Goal: Book appointment/travel/reservation

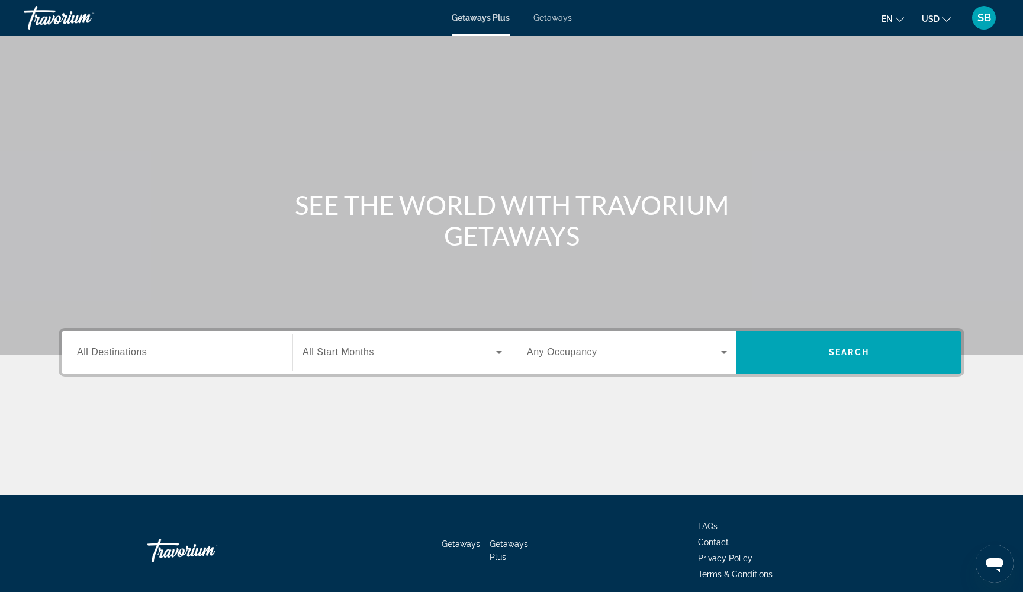
click at [552, 17] on span "Getaways" at bounding box center [552, 17] width 38 height 9
click at [130, 363] on div "Search widget" at bounding box center [177, 353] width 200 height 34
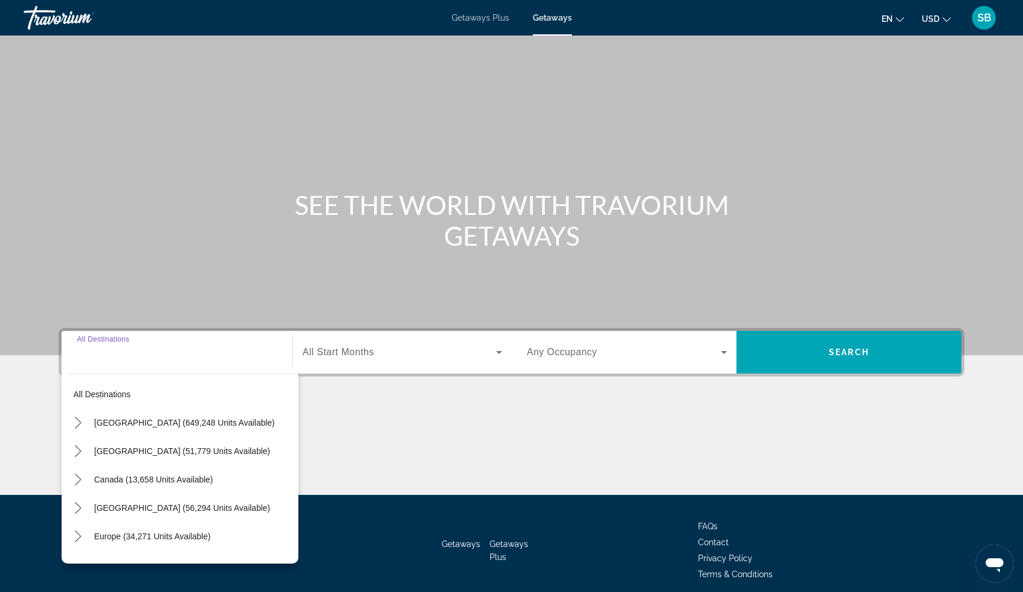
scroll to position [48, 0]
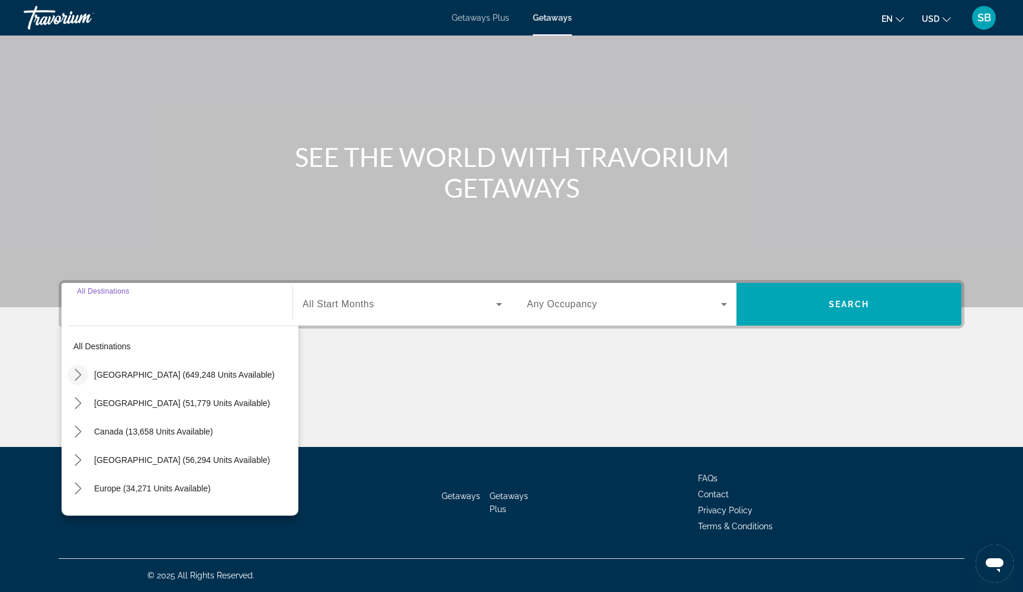
click at [78, 375] on icon "Toggle United States (649,248 units available) submenu" at bounding box center [78, 375] width 12 height 12
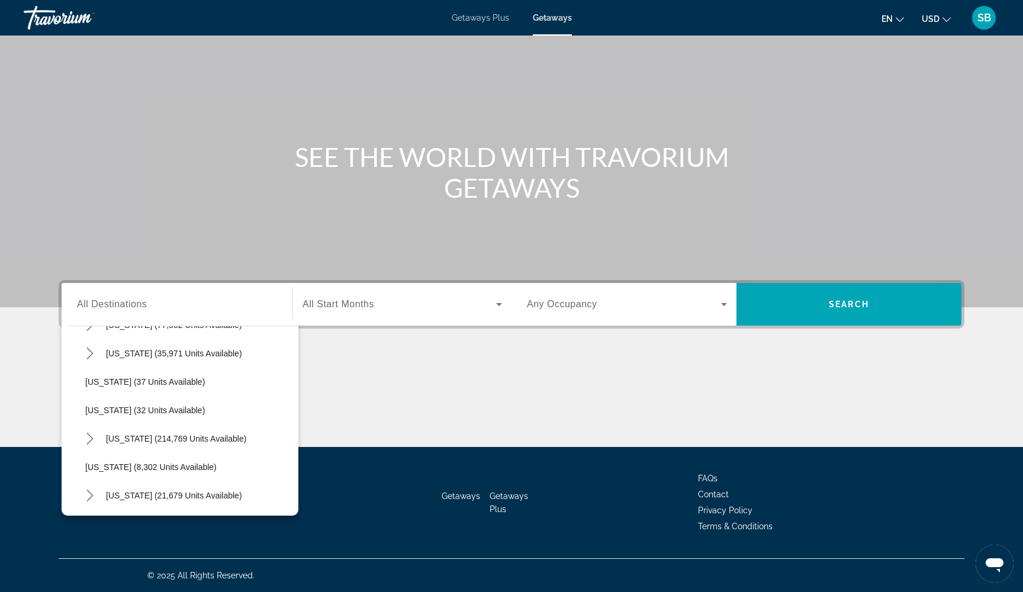
scroll to position [141, 0]
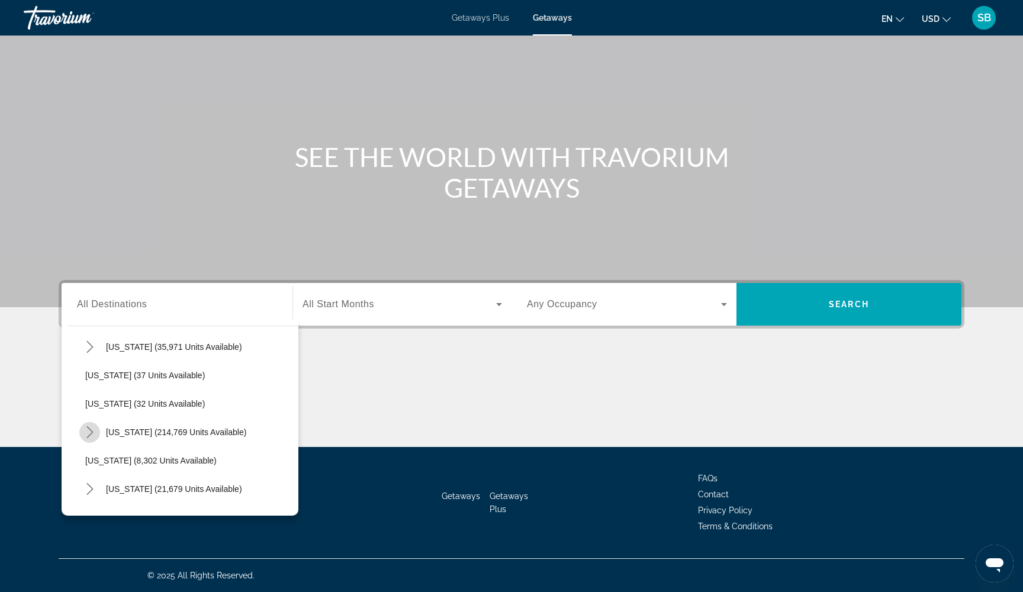
click at [84, 436] on icon "Toggle Florida (214,769 units available) submenu" at bounding box center [90, 432] width 12 height 12
click at [126, 462] on span "[GEOGRAPHIC_DATA] (94,035 units available)" at bounding box center [185, 460] width 176 height 9
type input "**********"
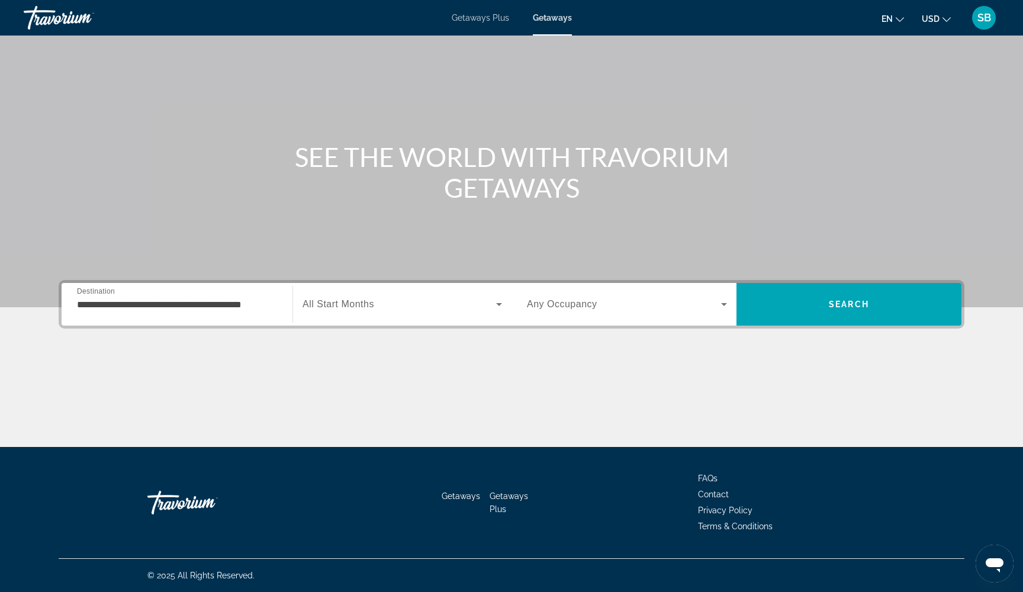
click at [439, 316] on div "Search widget" at bounding box center [403, 304] width 200 height 33
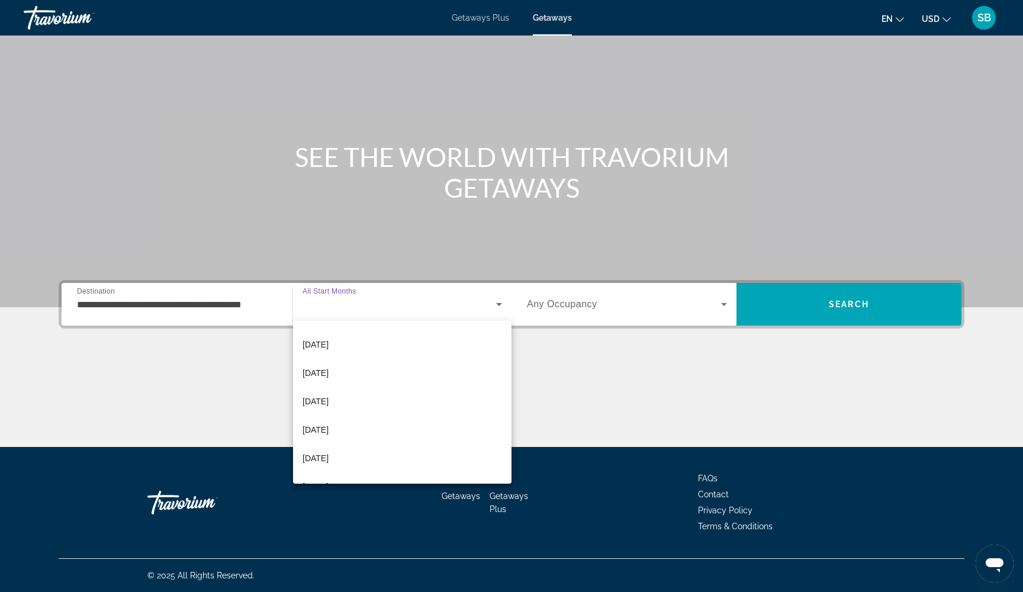
scroll to position [149, 0]
click at [374, 395] on mat-option "[DATE]" at bounding box center [402, 389] width 218 height 28
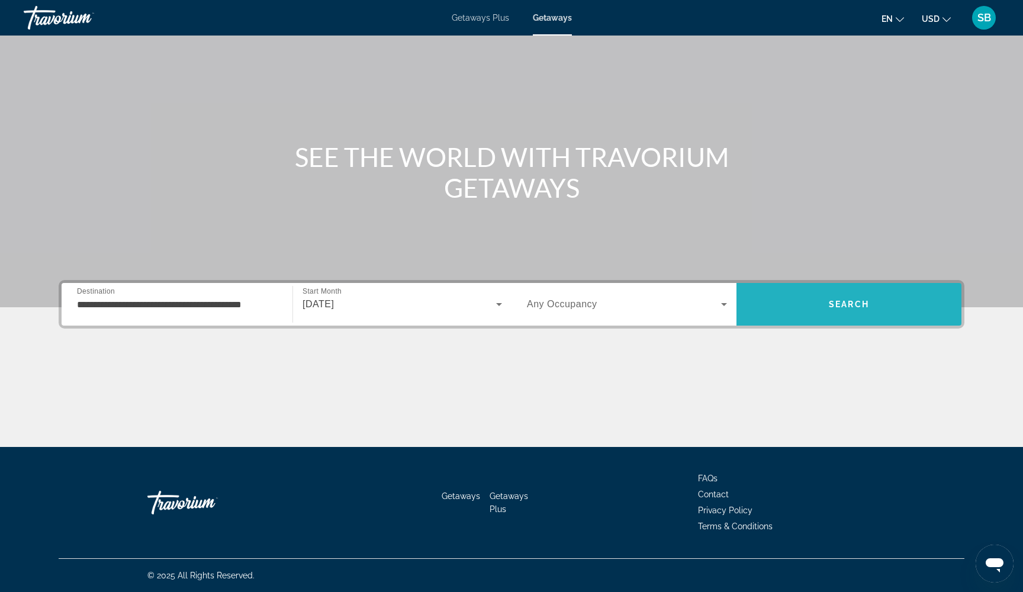
click at [880, 311] on span "Search" at bounding box center [848, 304] width 225 height 28
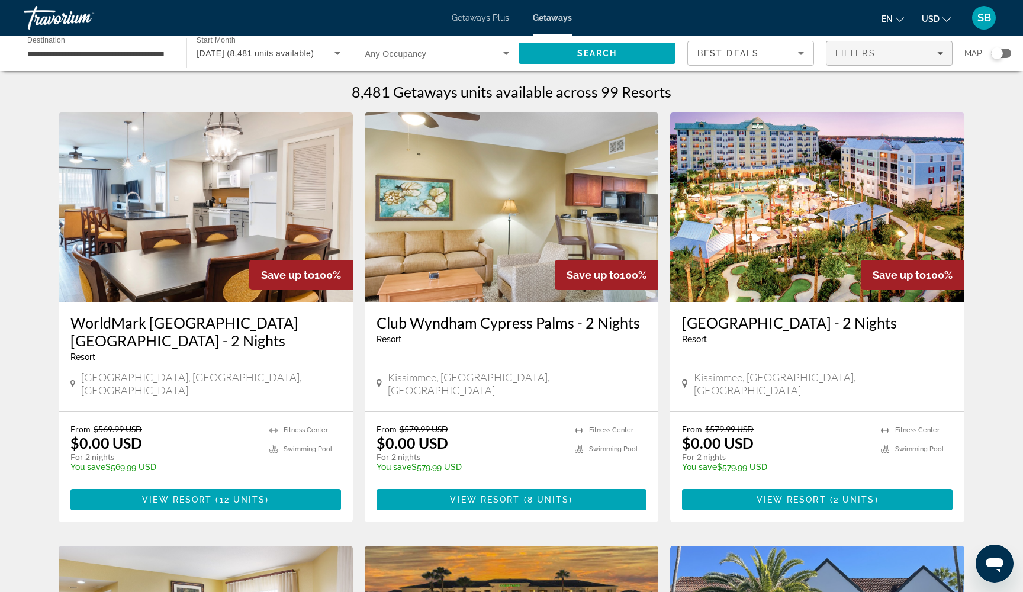
click at [857, 56] on span "Filters" at bounding box center [855, 53] width 40 height 9
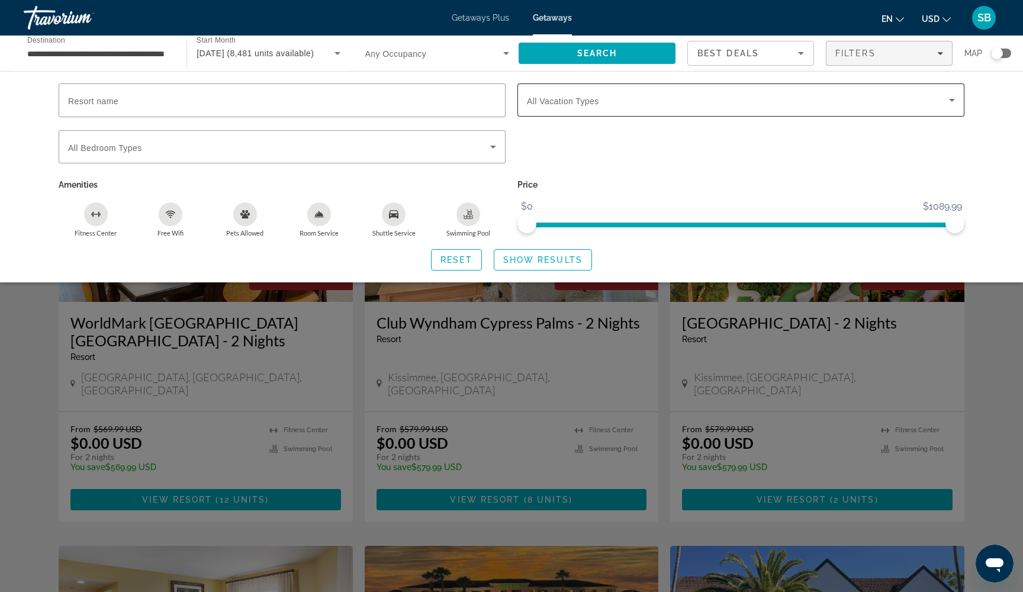
click at [670, 101] on span "Search widget" at bounding box center [738, 100] width 422 height 14
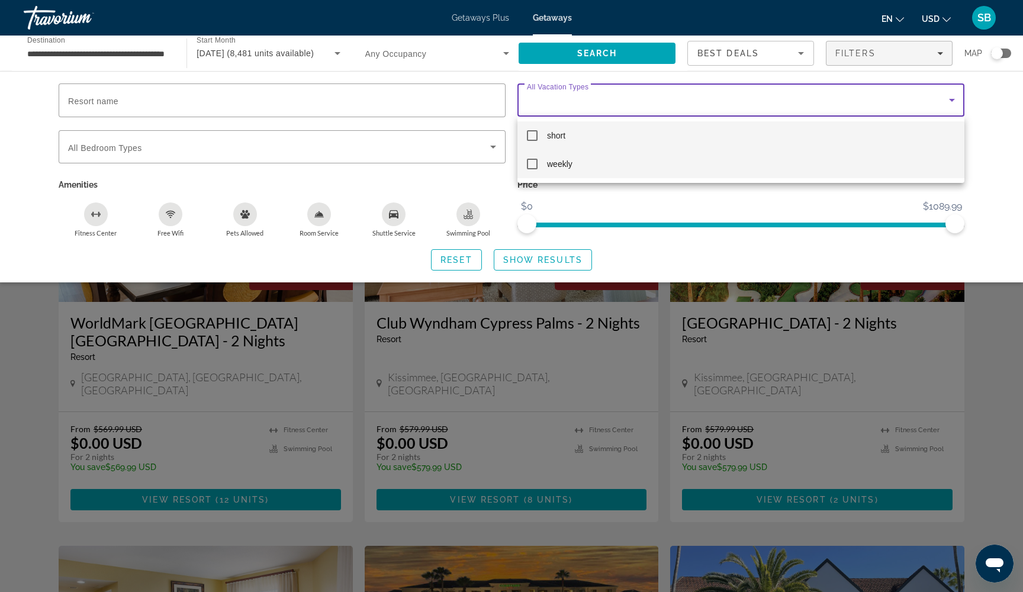
click at [533, 164] on mat-pseudo-checkbox at bounding box center [532, 164] width 11 height 11
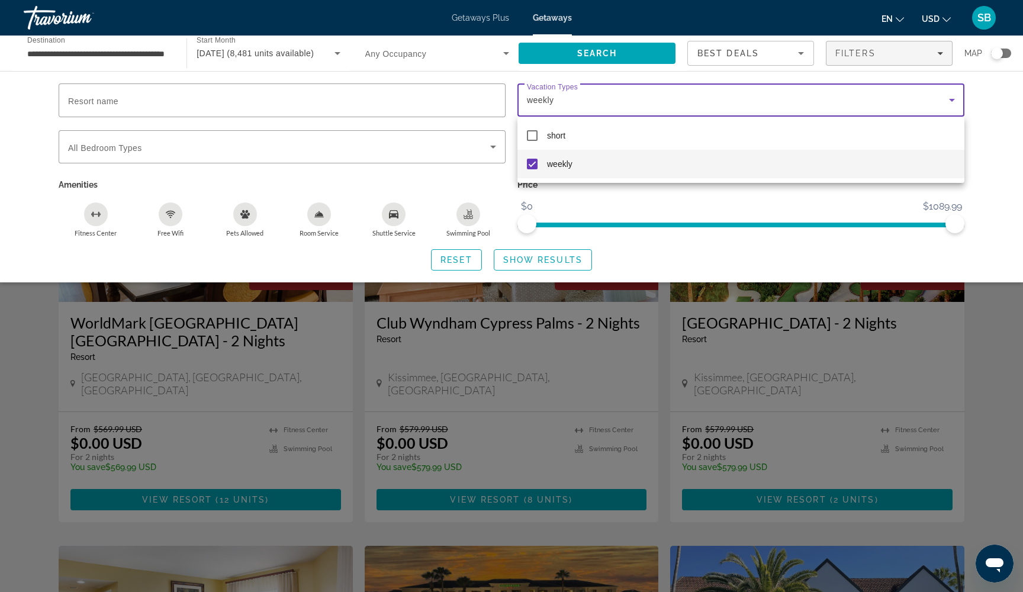
click at [530, 263] on div at bounding box center [511, 296] width 1023 height 592
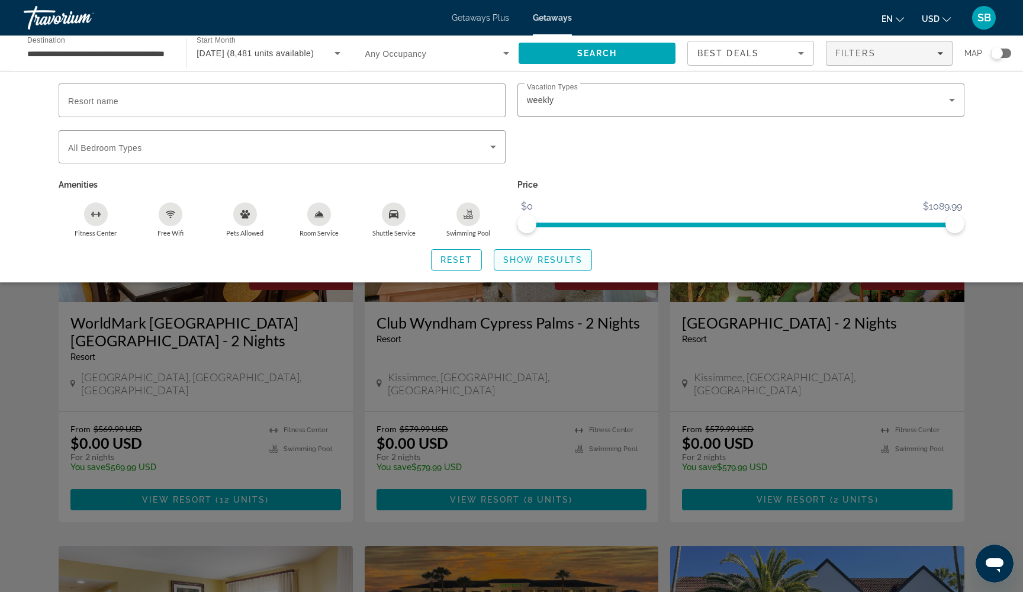
click at [530, 263] on span "Show Results" at bounding box center [542, 259] width 79 height 9
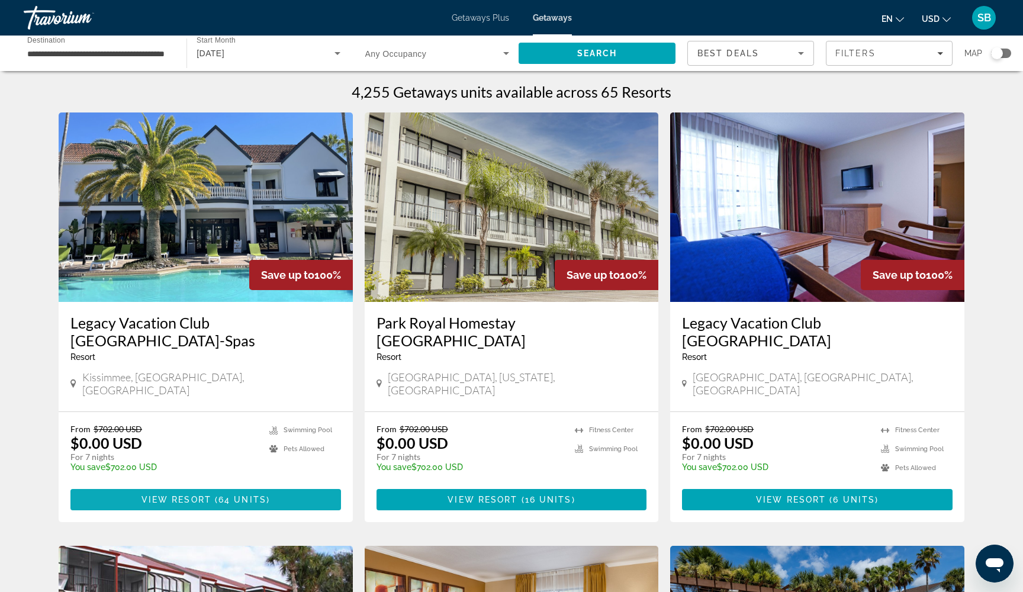
click at [118, 485] on span "Main content" at bounding box center [205, 499] width 271 height 28
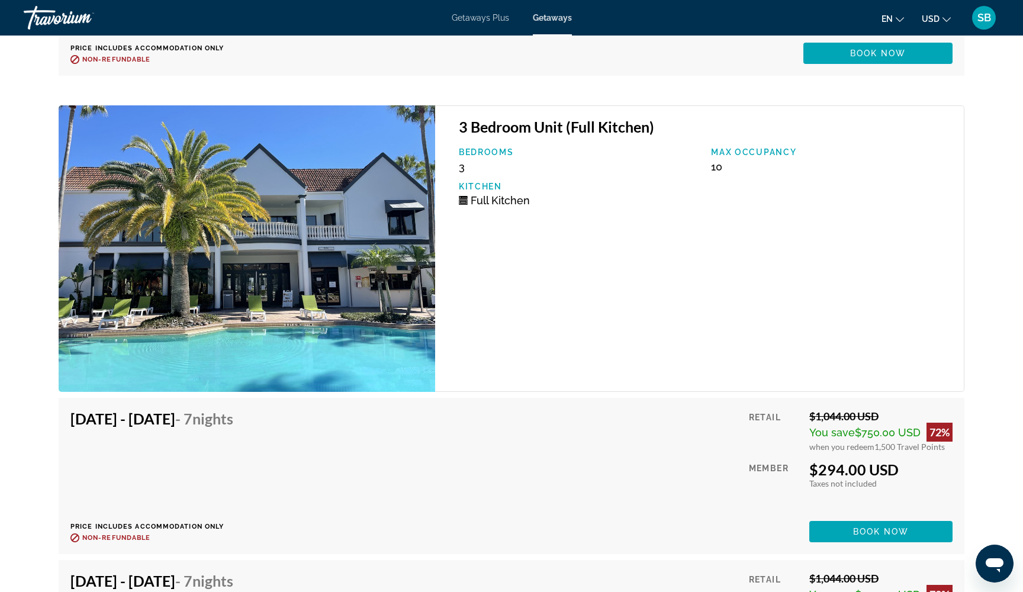
scroll to position [4606, 0]
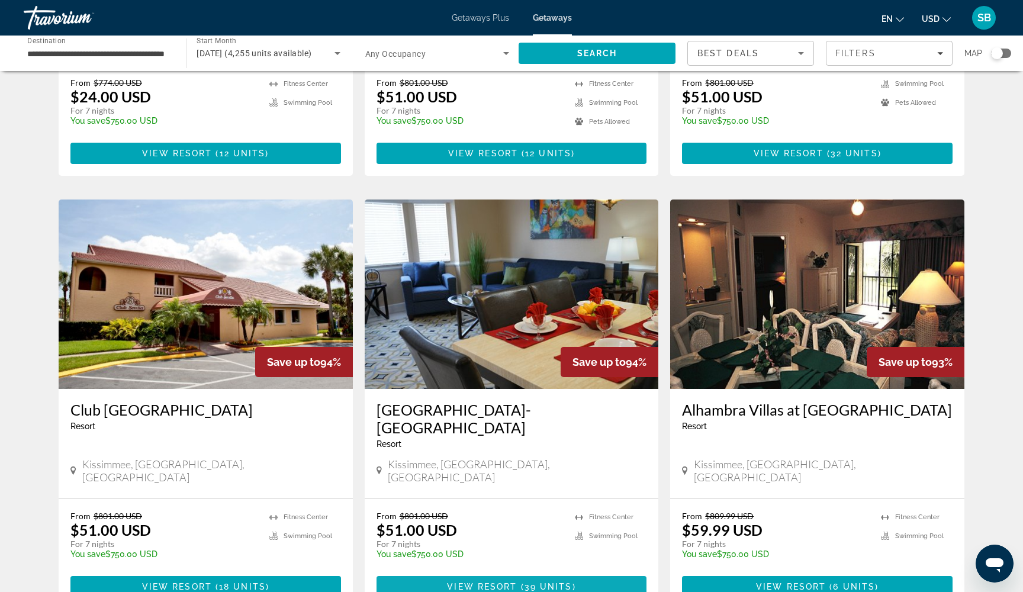
click at [560, 582] on span "39 units" at bounding box center [549, 586] width 48 height 9
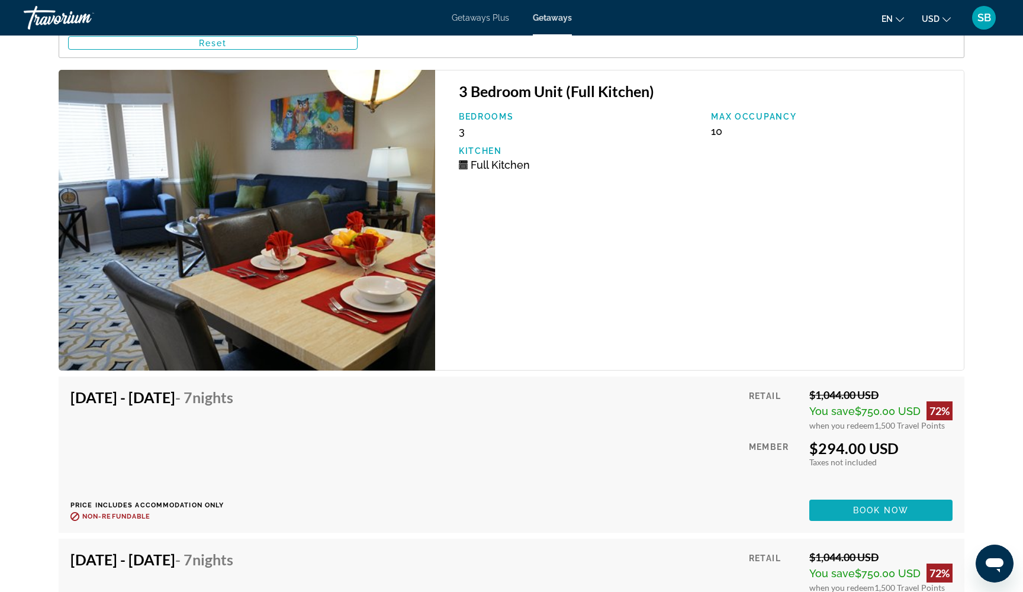
click at [845, 503] on span "Main content" at bounding box center [880, 510] width 143 height 28
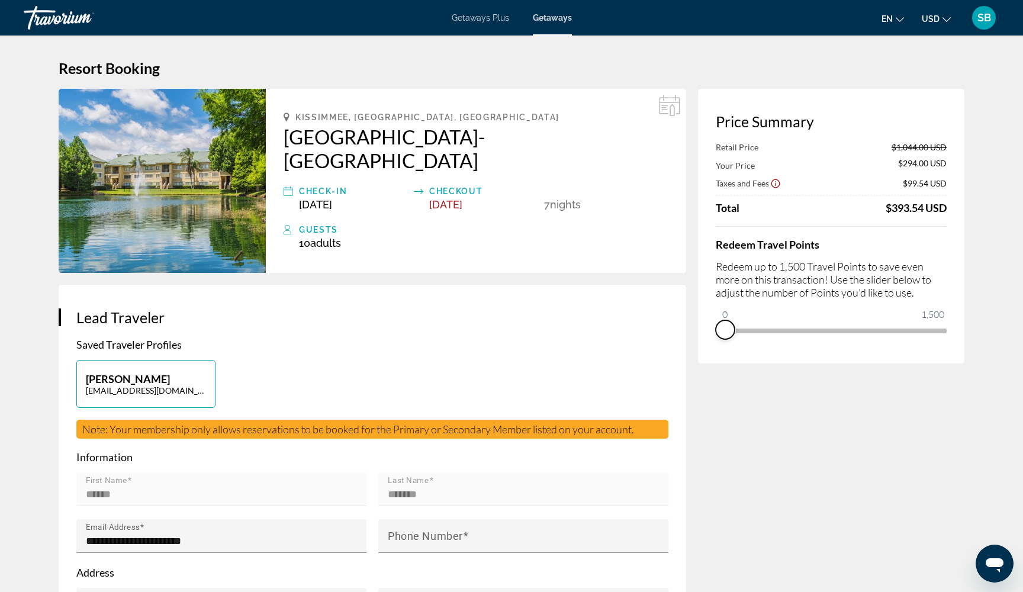
drag, startPoint x: 938, startPoint y: 350, endPoint x: 715, endPoint y: 363, distance: 223.5
click at [714, 363] on div "Price Summary Retail Price $1,044.00 USD Your Price $294.00 USD Taxes and Fees …" at bounding box center [831, 226] width 266 height 275
drag, startPoint x: 726, startPoint y: 319, endPoint x: 967, endPoint y: 327, distance: 241.1
